Goal: Task Accomplishment & Management: Complete application form

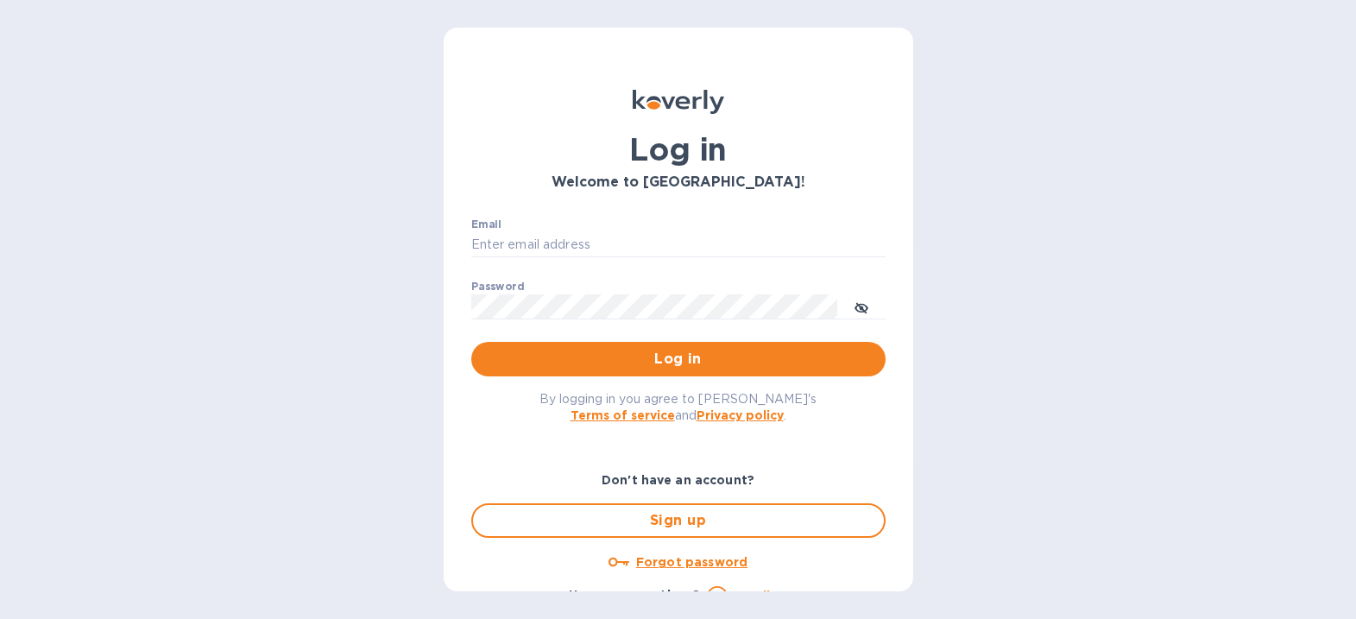
type input "mirjanas@radiuscargo.com"
click at [705, 351] on span "Log in" at bounding box center [678, 359] width 387 height 21
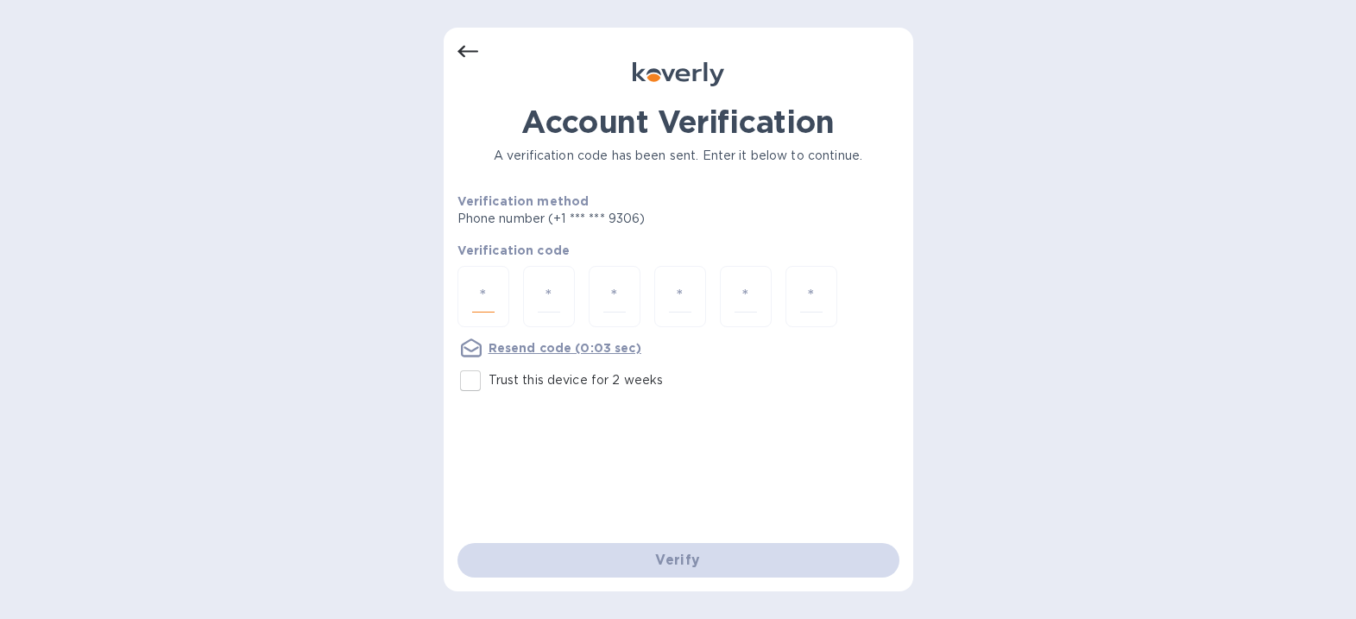
click at [483, 293] on input "number" at bounding box center [483, 297] width 22 height 32
click at [490, 303] on input "number" at bounding box center [483, 297] width 22 height 32
click at [488, 284] on input "number" at bounding box center [483, 297] width 22 height 32
click at [524, 349] on u "Resend code" at bounding box center [531, 348] width 84 height 14
drag, startPoint x: 477, startPoint y: 294, endPoint x: 462, endPoint y: 269, distance: 29.8
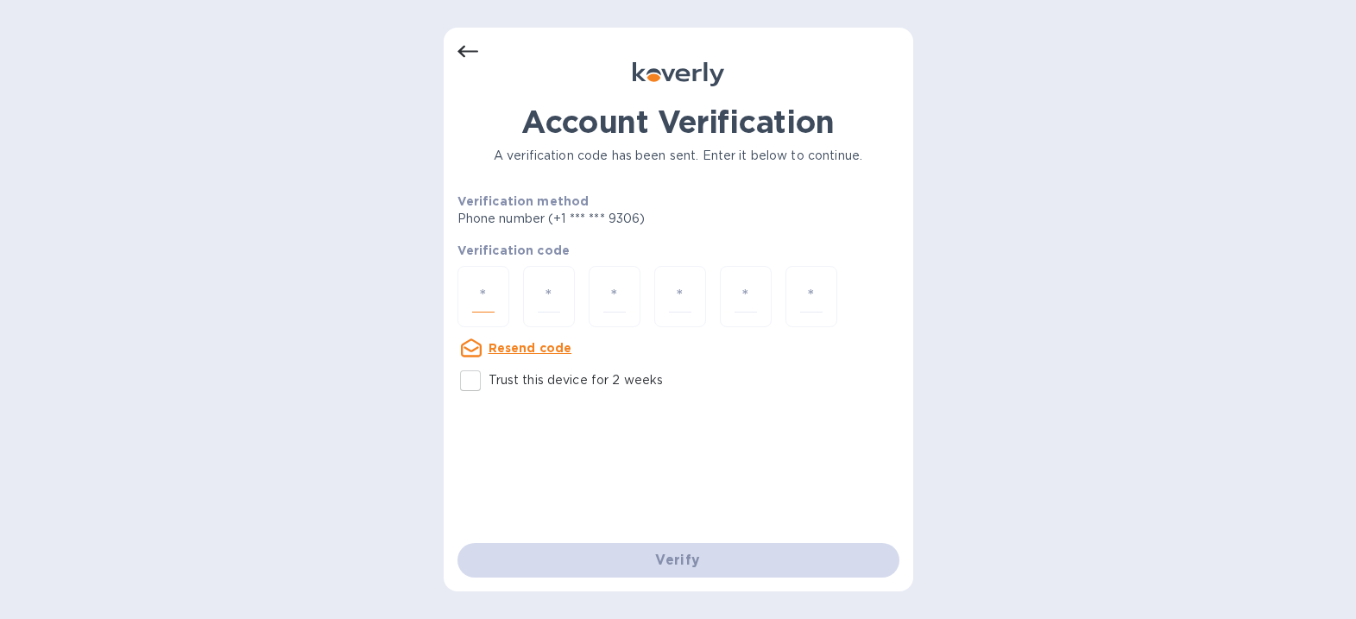
click at [469, 273] on div at bounding box center [484, 296] width 52 height 61
type input "3"
type input "0"
type input "5"
type input "2"
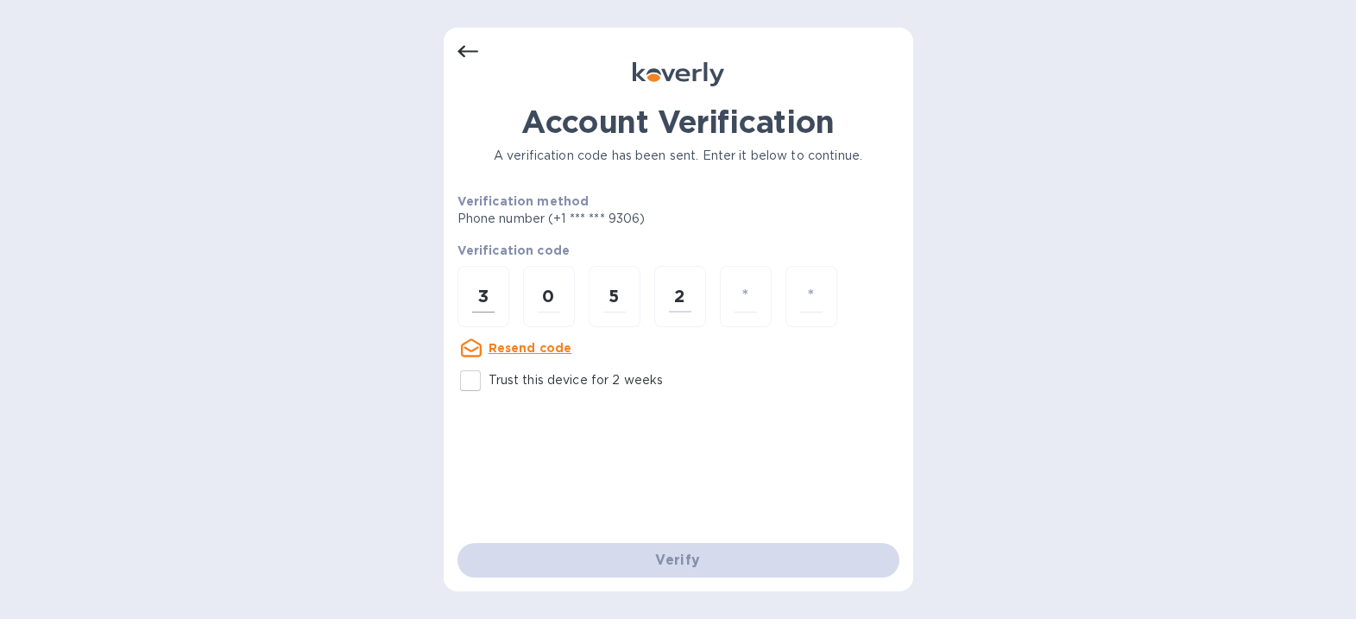
type input "8"
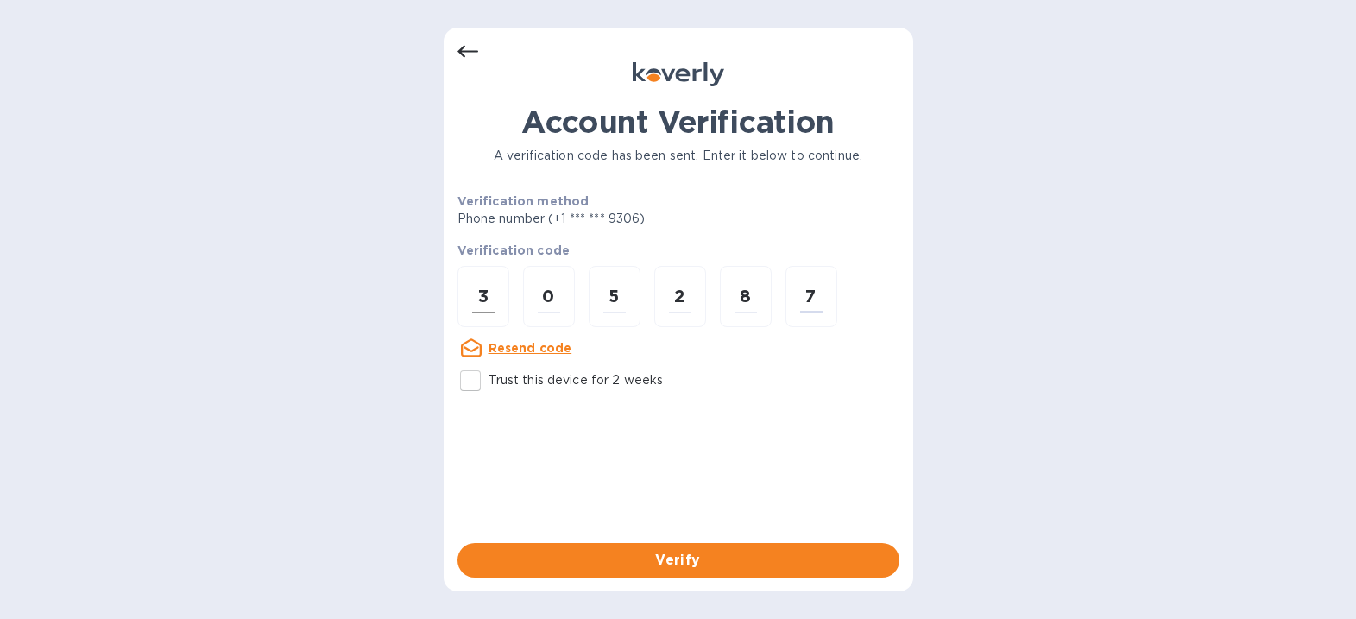
type input "7"
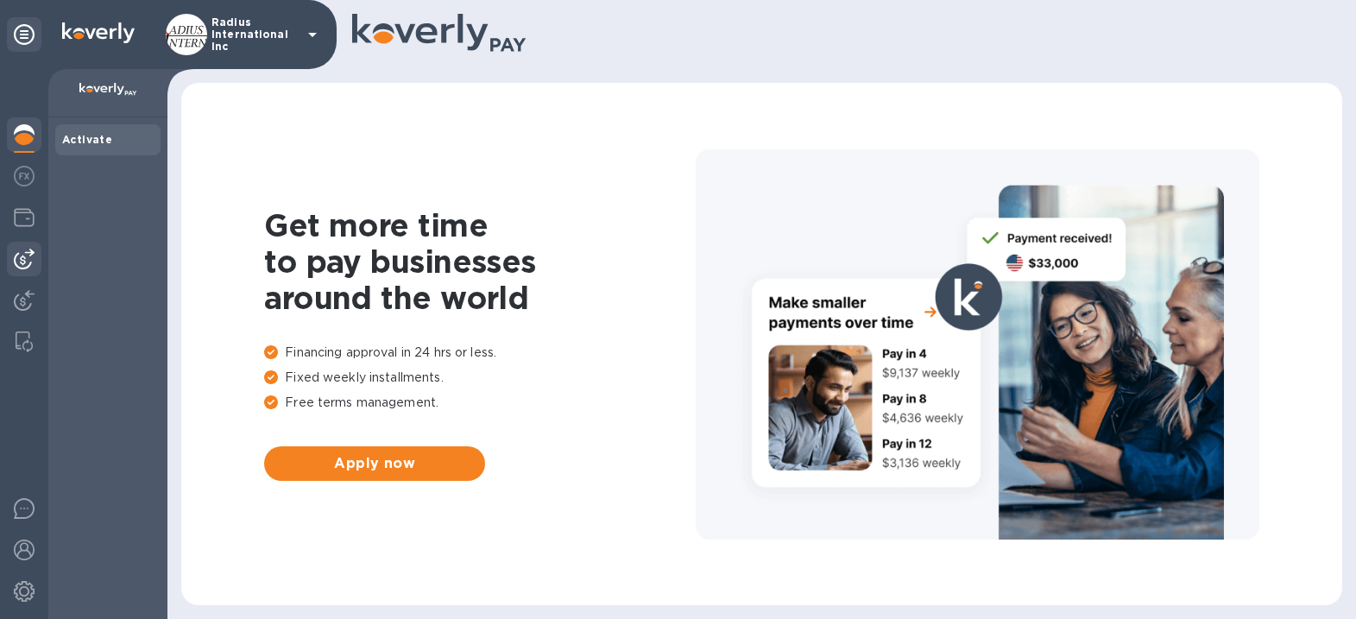
drag, startPoint x: 22, startPoint y: 260, endPoint x: 153, endPoint y: 258, distance: 130.4
click at [23, 260] on img at bounding box center [24, 259] width 21 height 21
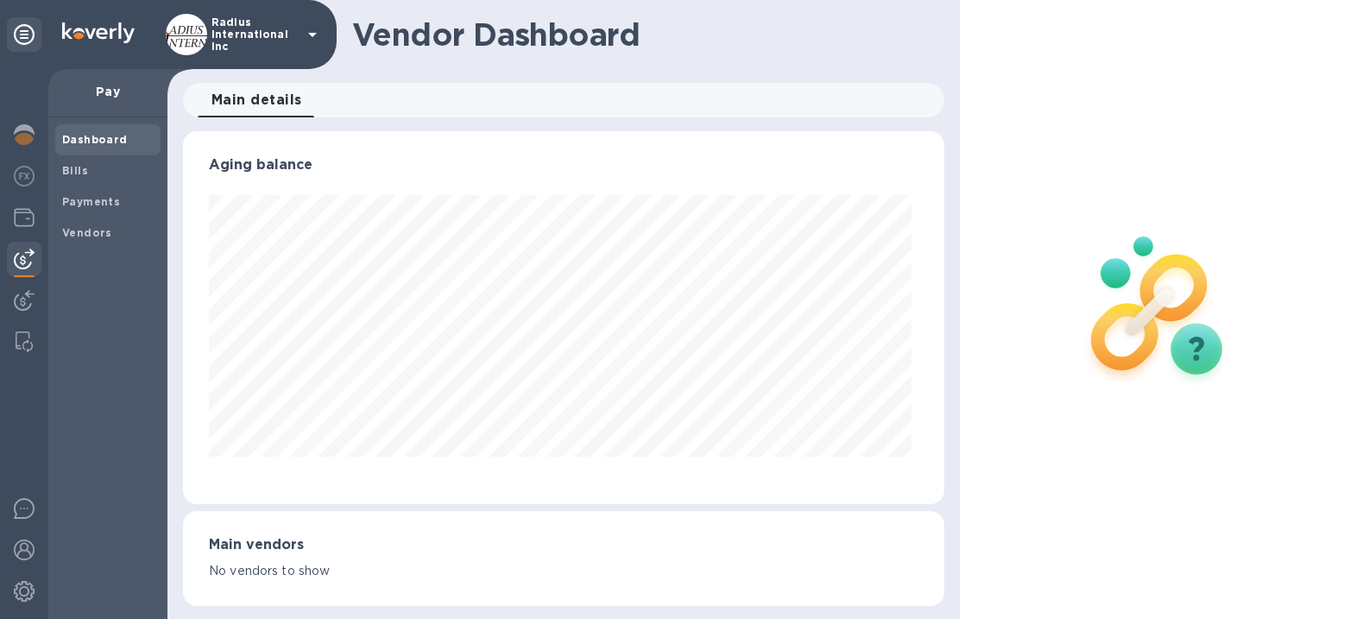
scroll to position [373, 755]
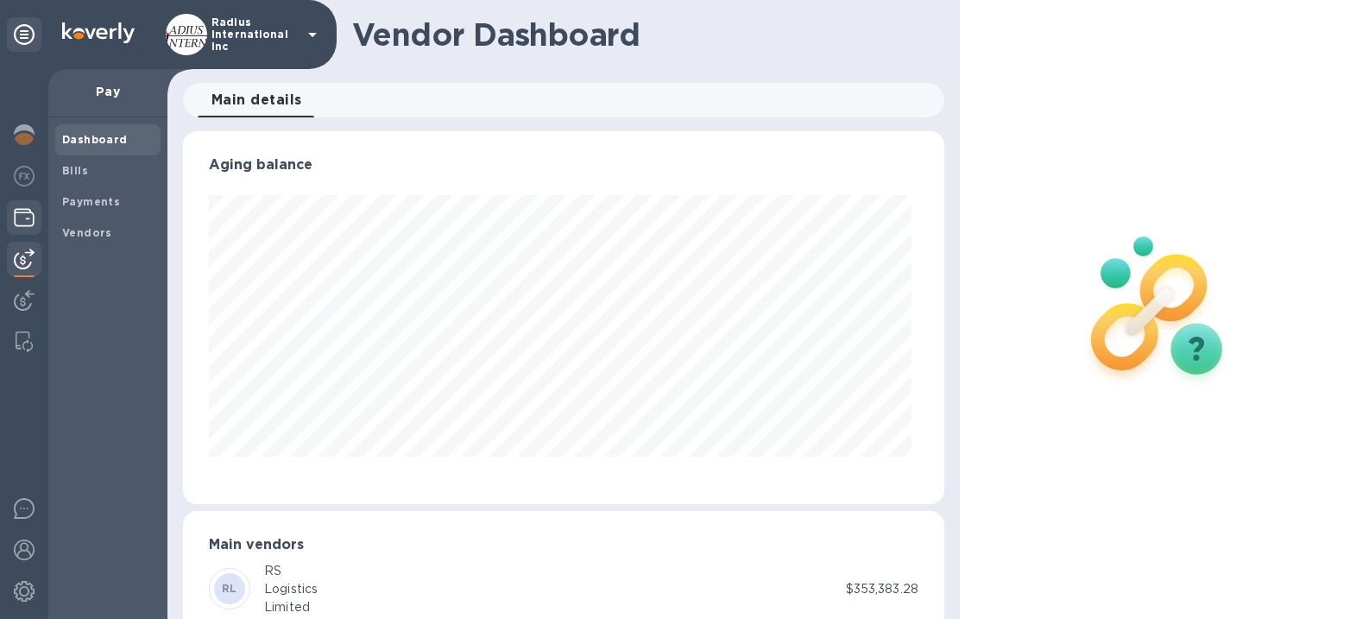
drag, startPoint x: 94, startPoint y: 201, endPoint x: 28, endPoint y: 205, distance: 65.8
click at [95, 200] on b "Payments" at bounding box center [91, 201] width 58 height 13
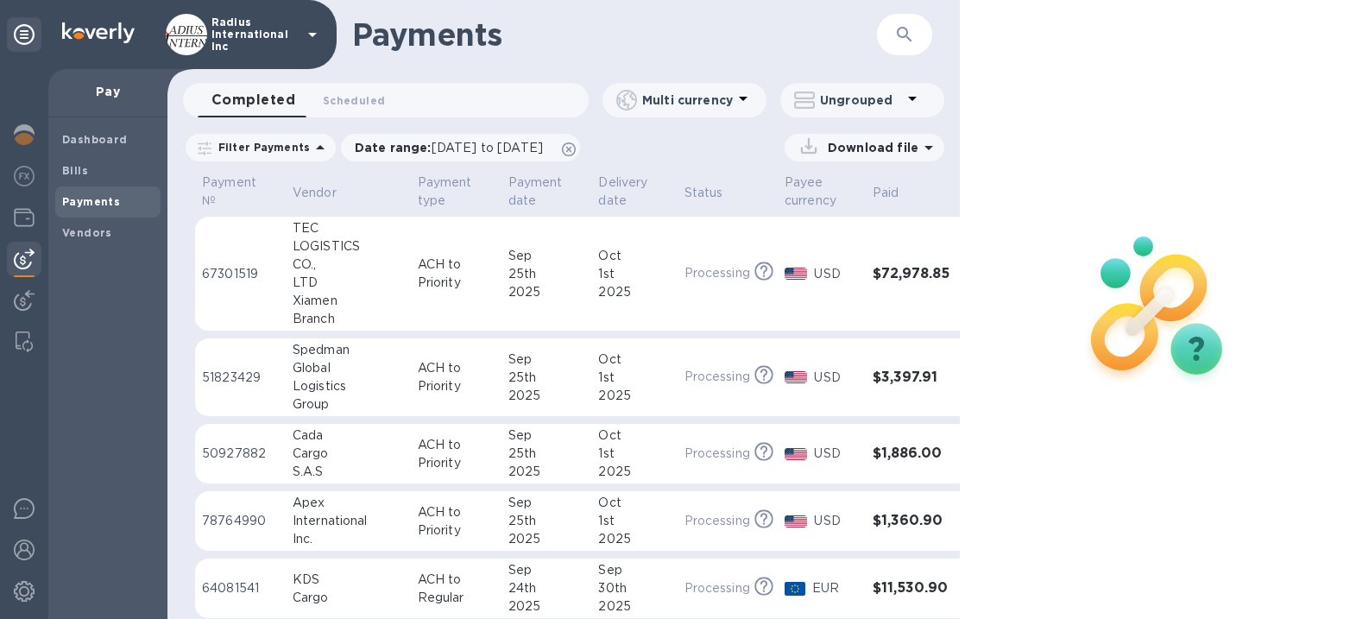
click at [100, 172] on span "Bills" at bounding box center [108, 170] width 92 height 17
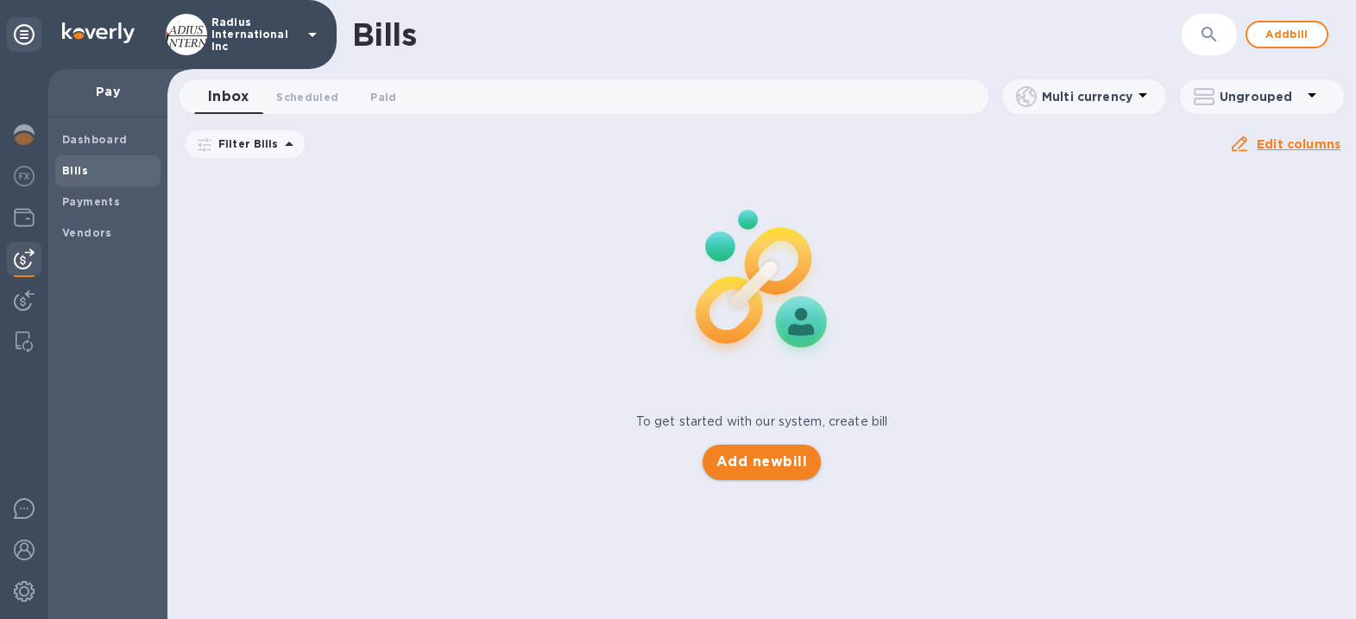
click at [784, 460] on span "Add new bill" at bounding box center [762, 462] width 91 height 21
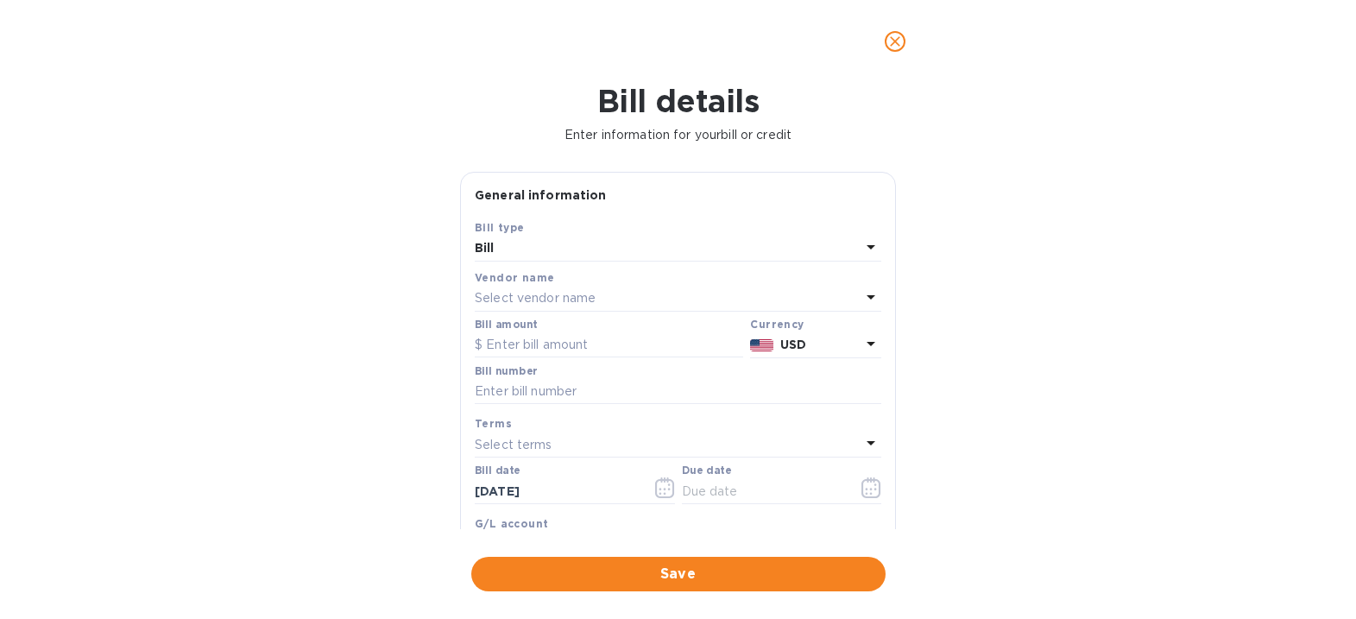
click at [564, 297] on p "Select vendor name" at bounding box center [535, 298] width 121 height 18
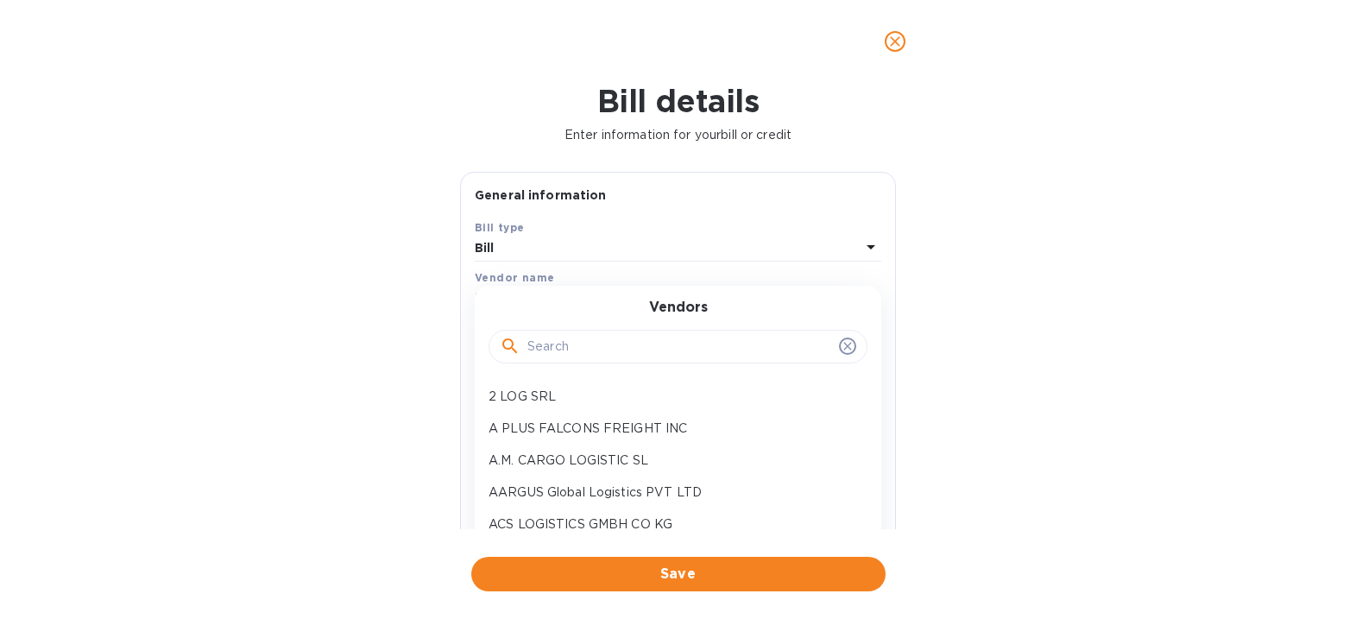
click at [572, 345] on input "text" at bounding box center [680, 347] width 305 height 26
type input "fei"
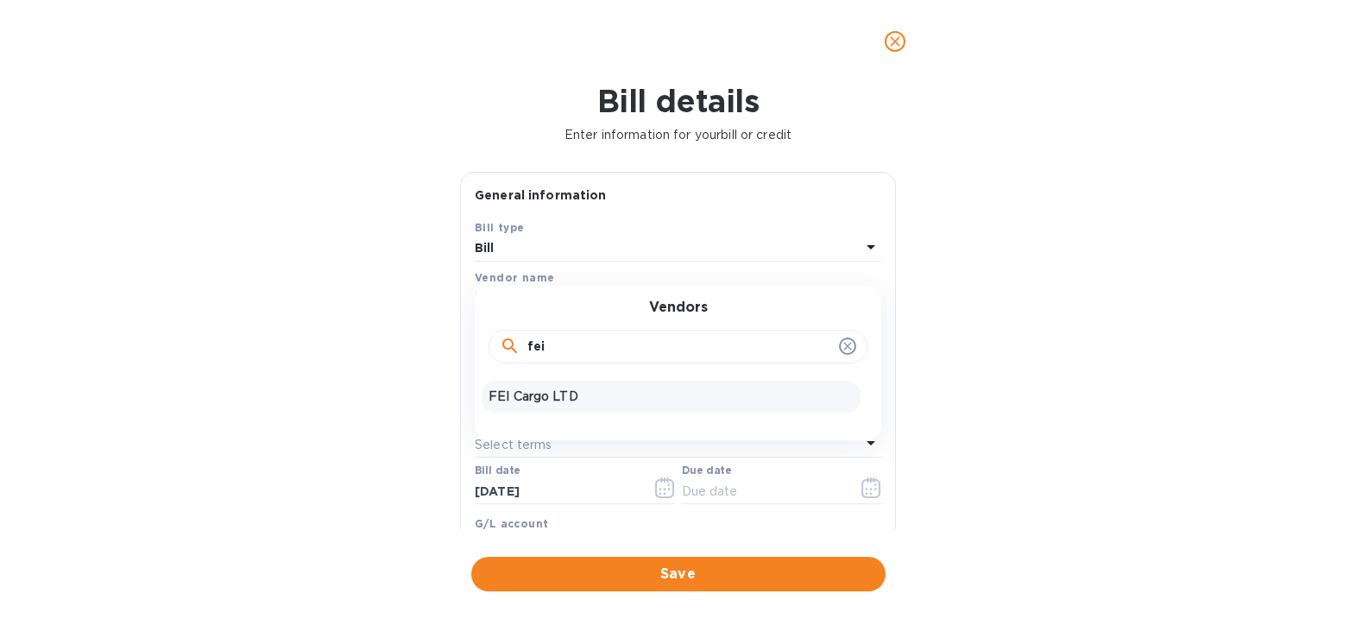
click at [546, 395] on p "FEI Cargo LTD" at bounding box center [671, 397] width 365 height 18
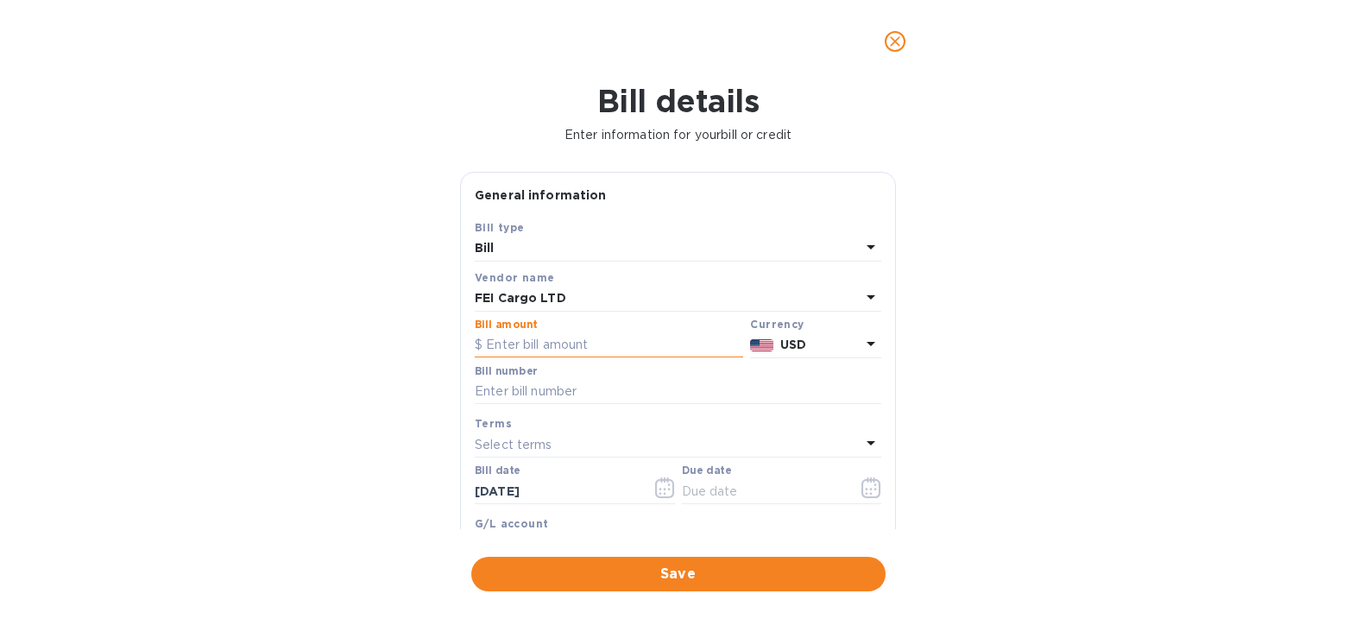
click at [578, 347] on input "text" at bounding box center [609, 345] width 269 height 26
type input "3"
type input "361.61"
click at [540, 387] on input "text" at bounding box center [678, 392] width 407 height 26
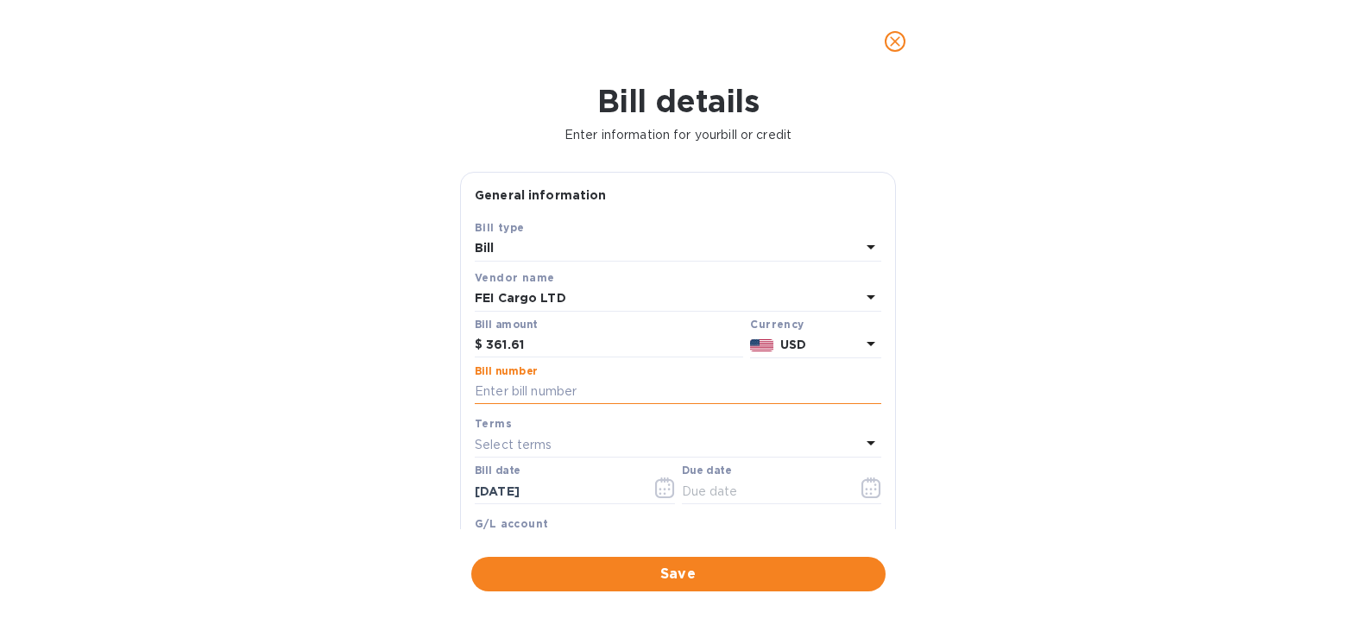
paste input "DELSEC0216I25-26"
type input "DELSEC0216I25-26"
drag, startPoint x: 764, startPoint y: 496, endPoint x: 847, endPoint y: 490, distance: 83.1
click at [764, 496] on input "text" at bounding box center [763, 491] width 163 height 26
click at [863, 485] on icon "button" at bounding box center [872, 487] width 20 height 21
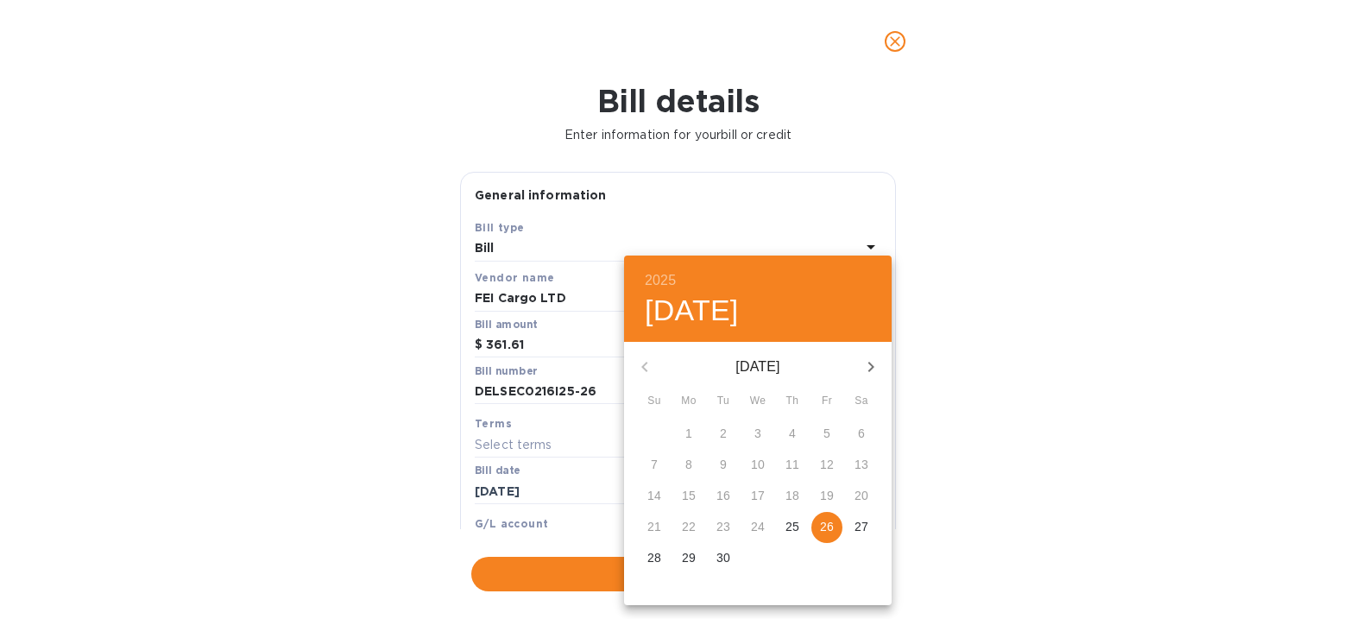
click at [823, 522] on p "26" at bounding box center [827, 526] width 14 height 17
type input "[DATE]"
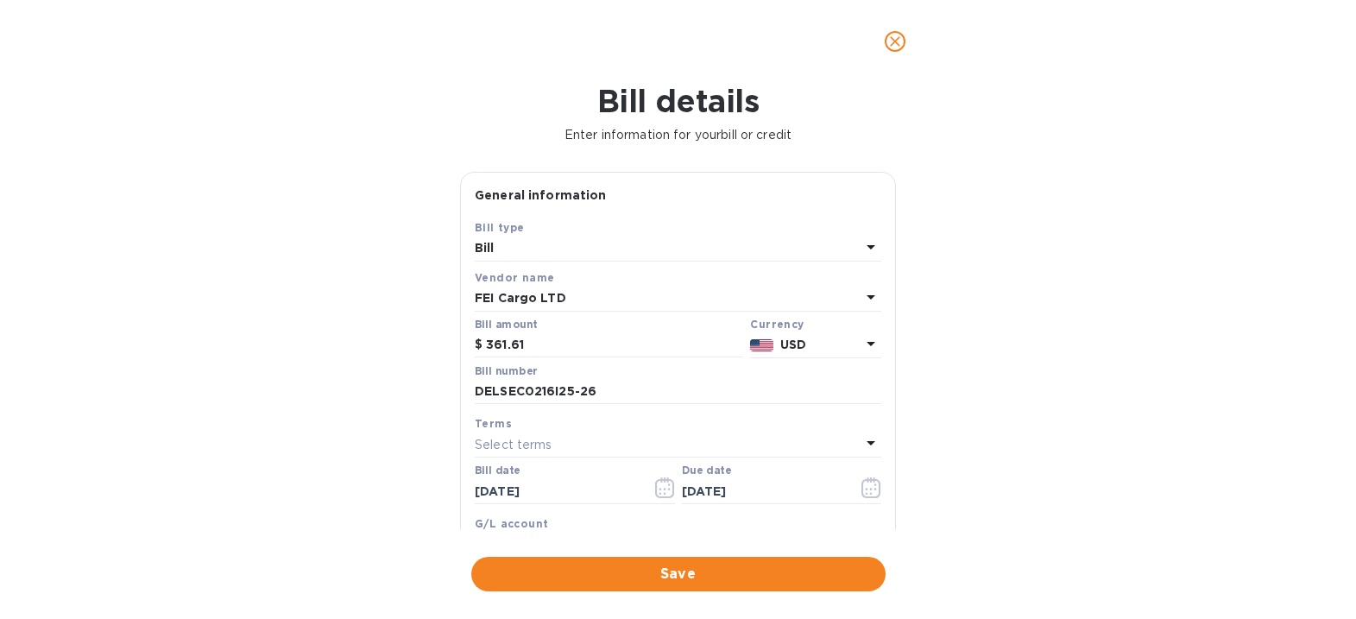
click at [1061, 526] on div "2025 Fri, Sep [DATE] Mo Tu We Th Fr Sa 31 1 2 3 4 5 6 7 8 9 10 11 12 13 14 15 1…" at bounding box center [678, 309] width 1356 height 619
click at [705, 573] on span "Save" at bounding box center [678, 574] width 387 height 21
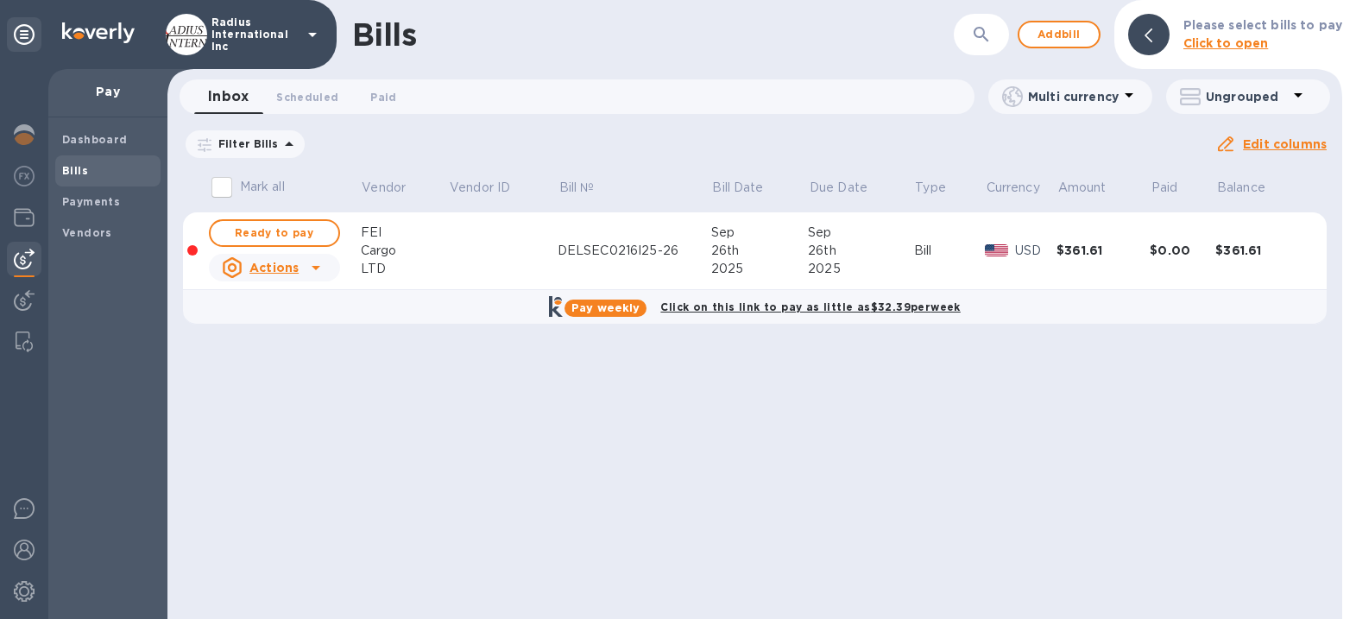
drag, startPoint x: 284, startPoint y: 230, endPoint x: 535, endPoint y: 231, distance: 251.3
click at [284, 230] on span "Ready to pay" at bounding box center [274, 233] width 100 height 21
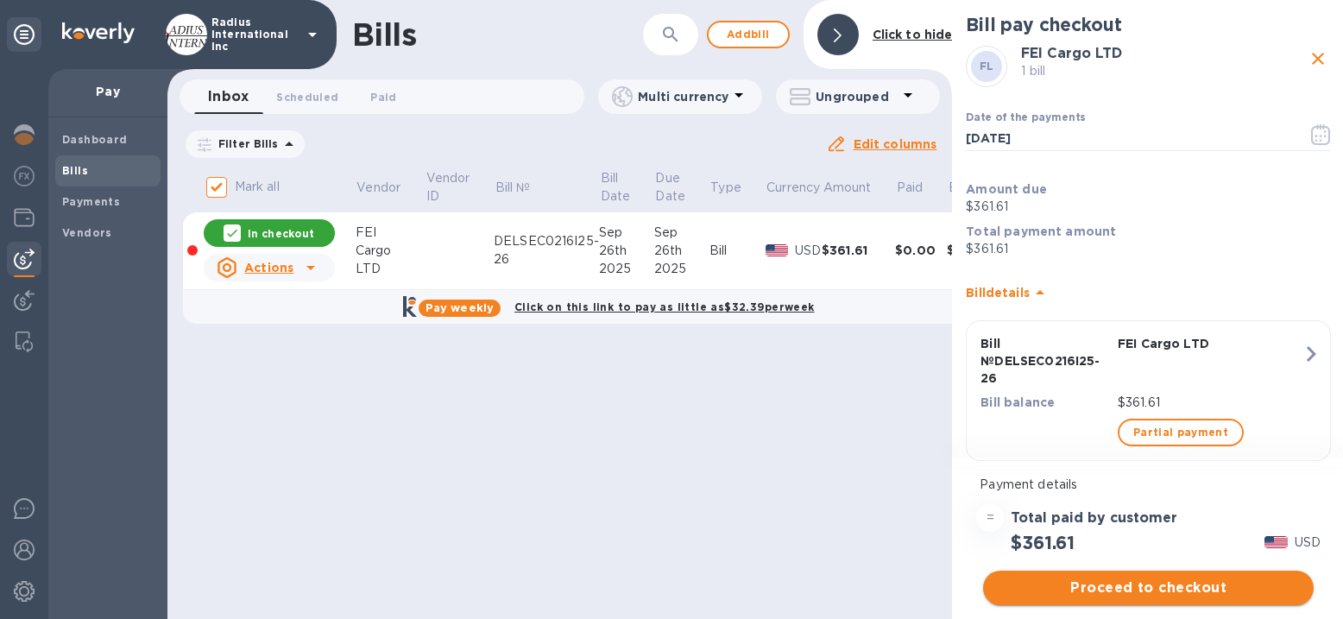
click at [1147, 588] on span "Proceed to checkout" at bounding box center [1148, 588] width 303 height 21
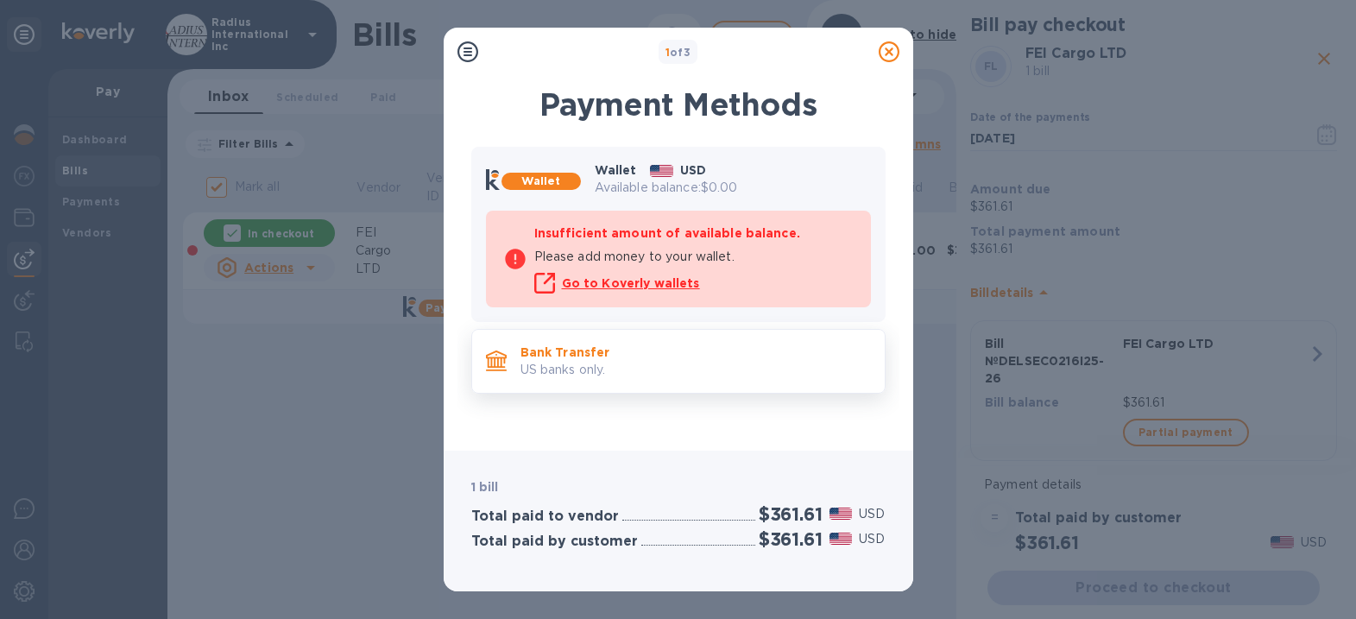
click at [660, 367] on p "US banks only." at bounding box center [696, 370] width 351 height 18
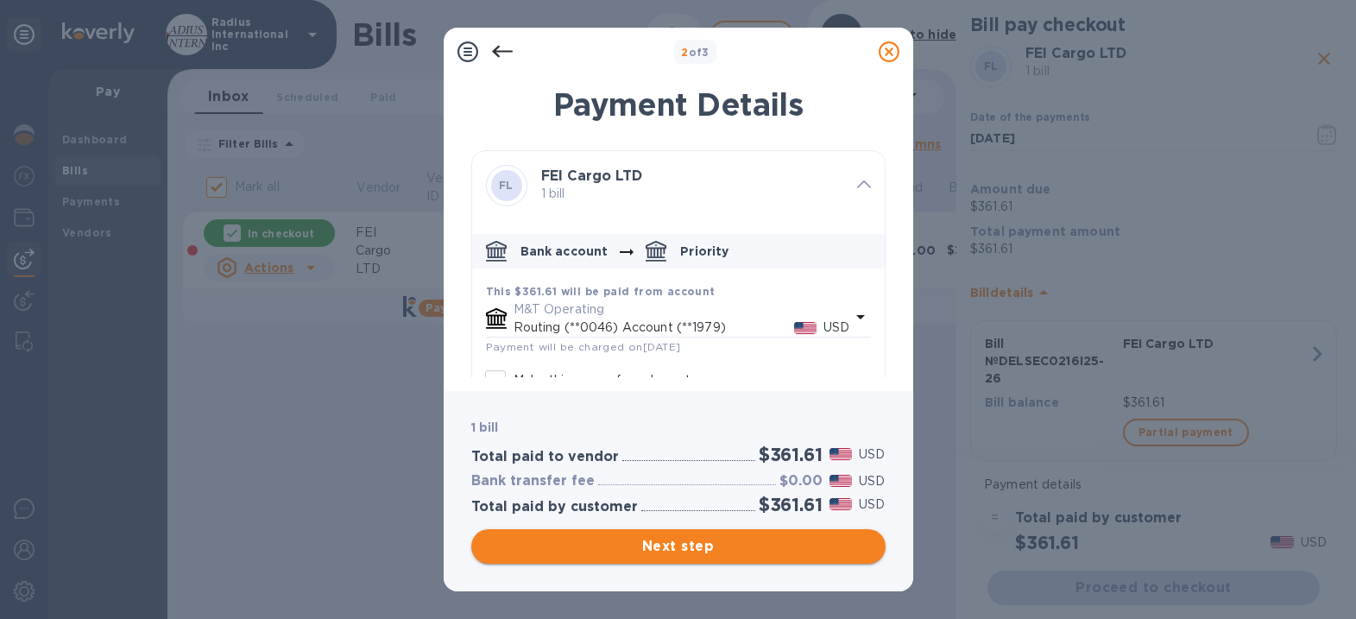
click at [744, 542] on span "Next step" at bounding box center [678, 546] width 387 height 21
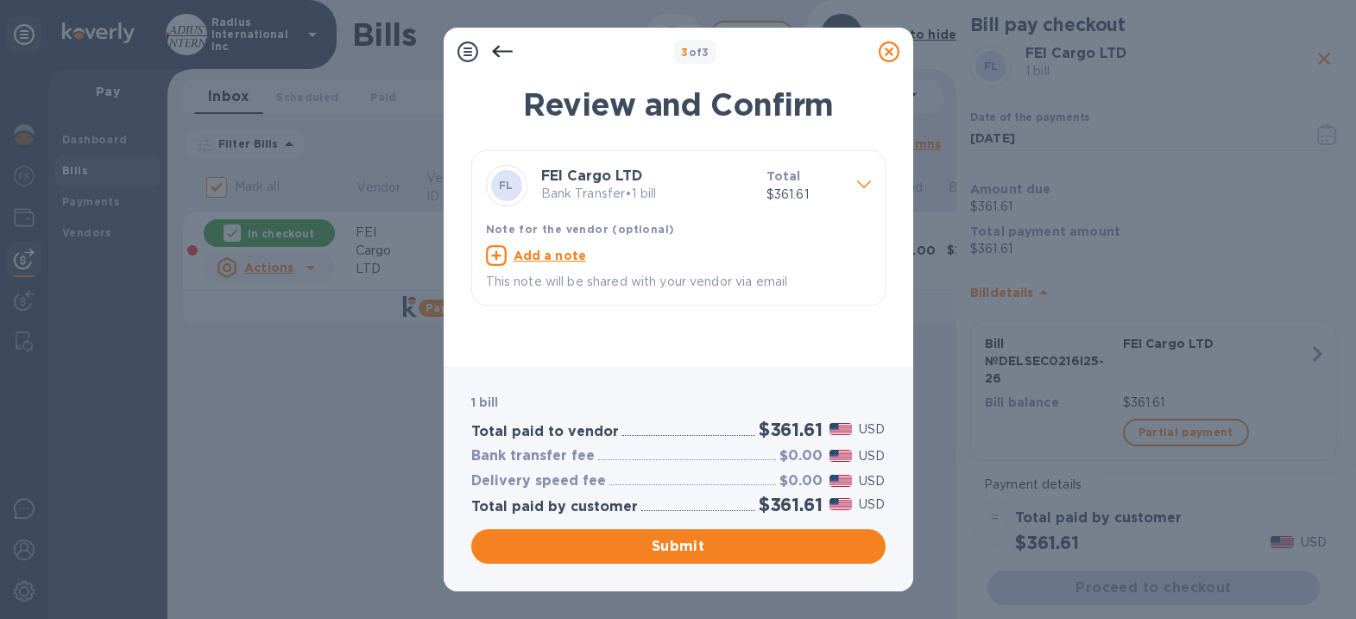
click at [719, 552] on span "Submit" at bounding box center [678, 546] width 387 height 21
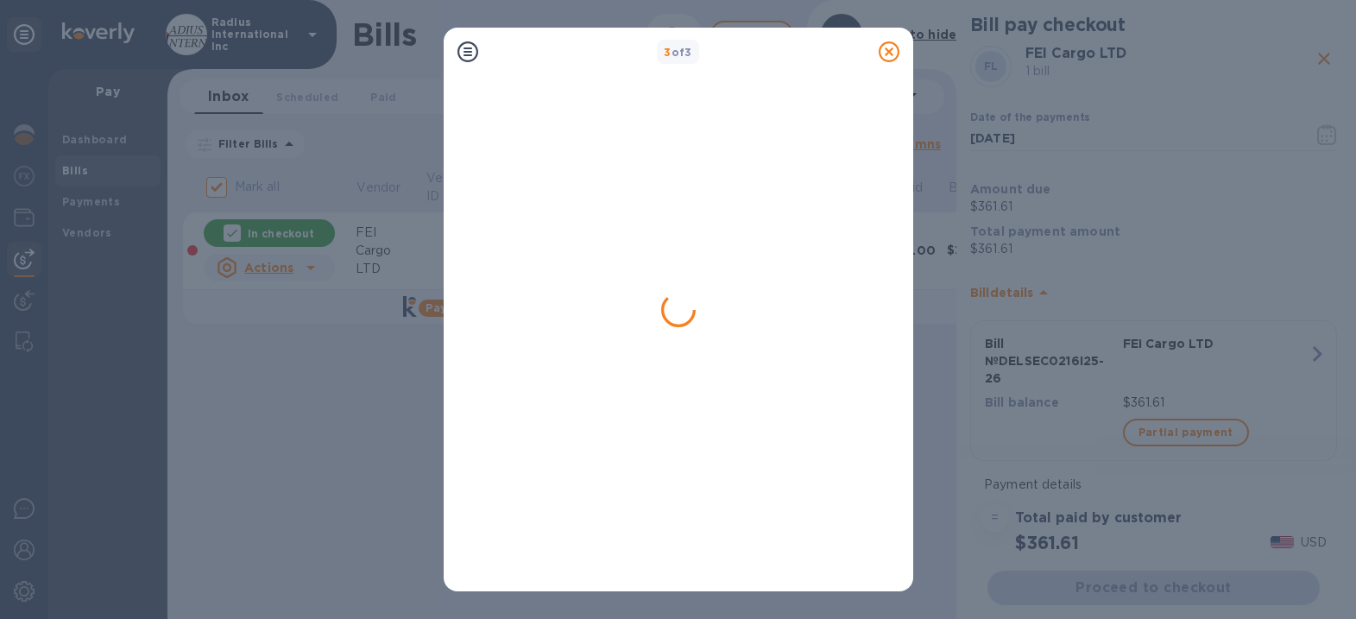
checkbox input "false"
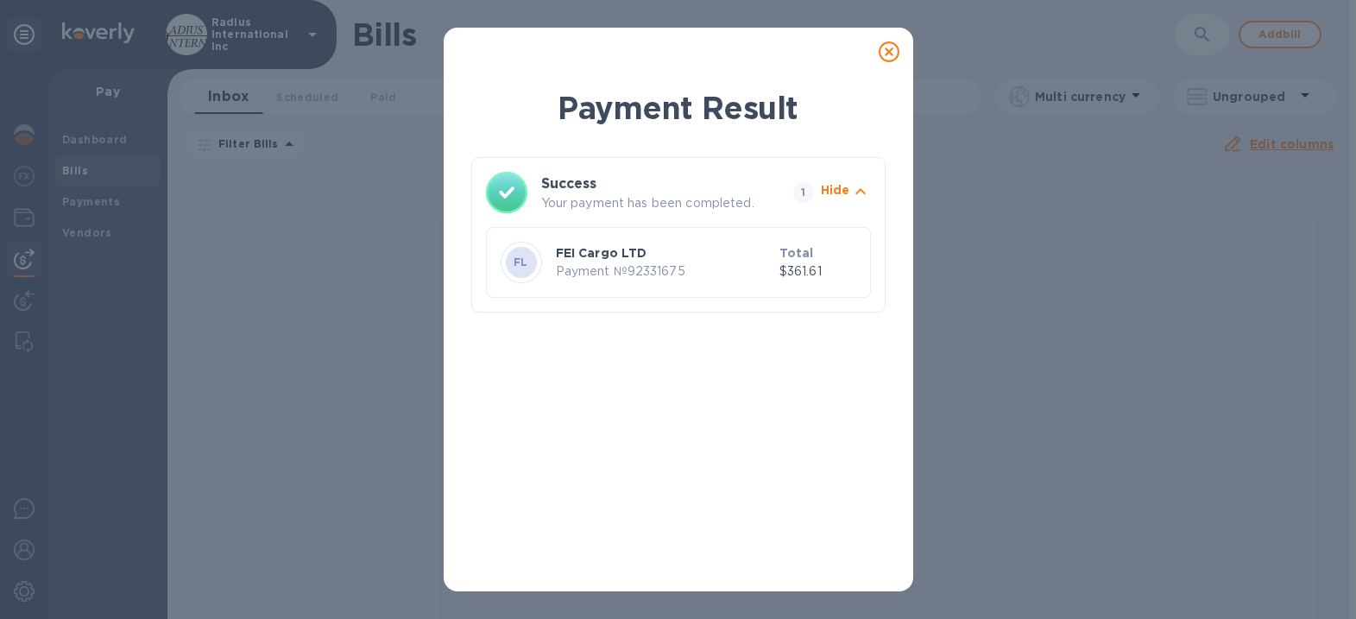
click at [894, 51] on icon at bounding box center [889, 51] width 21 height 21
